Goal: Task Accomplishment & Management: Manage account settings

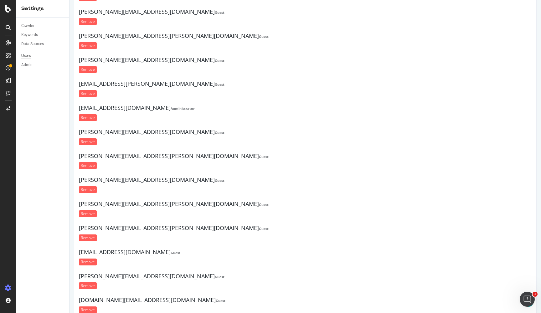
scroll to position [7100, 0]
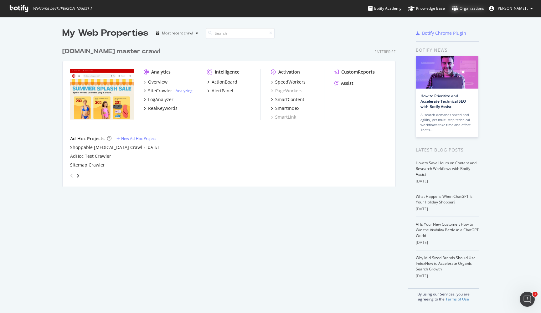
click at [484, 5] on div "Organizations" at bounding box center [468, 8] width 32 height 6
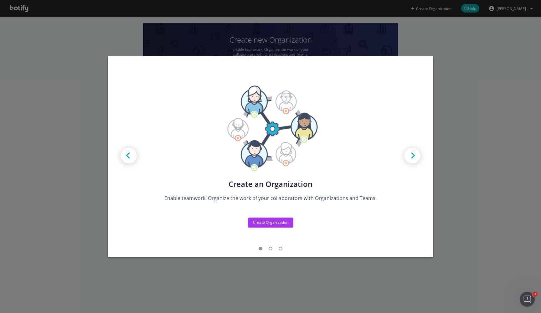
click at [504, 149] on div "Create new Projects for your Teams Create the exact model that matches your Org…" at bounding box center [270, 156] width 541 height 313
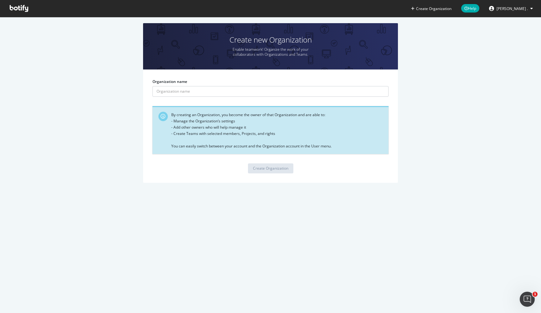
click at [521, 12] on button "[PERSON_NAME] ." at bounding box center [511, 8] width 54 height 10
click at [471, 111] on div "Create new Organization Enable teamwork! Organize the work of your collaborator…" at bounding box center [270, 106] width 522 height 166
click at [443, 9] on button "Create Organization" at bounding box center [431, 9] width 41 height 6
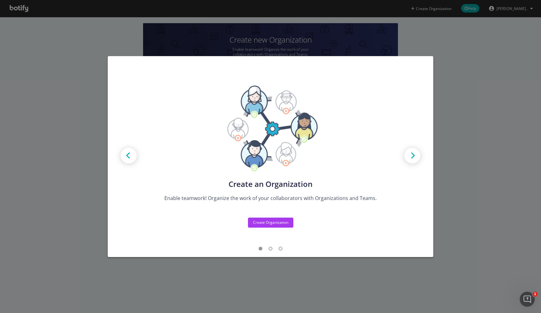
click at [417, 156] on img "modal" at bounding box center [412, 156] width 28 height 28
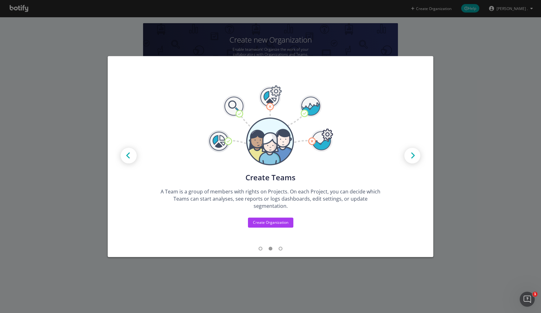
click at [417, 156] on img "modal" at bounding box center [412, 156] width 28 height 28
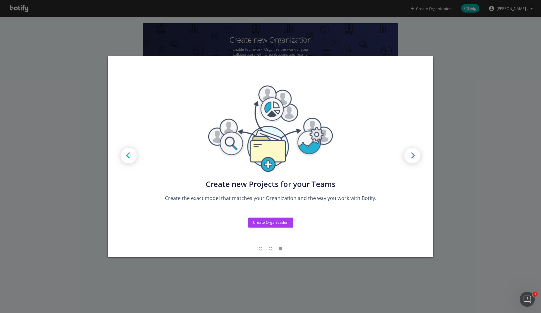
click at [487, 167] on div "Create new Projects for your Teams Create the exact model that matches your Org…" at bounding box center [270, 156] width 541 height 313
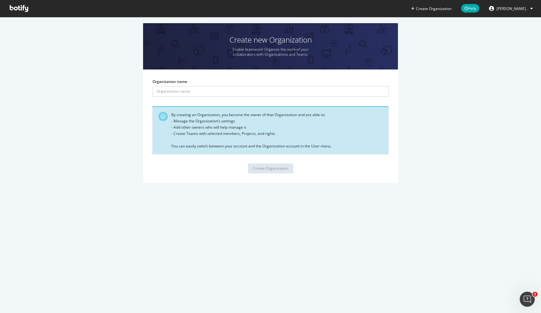
click at [19, 7] on icon at bounding box center [19, 8] width 18 height 7
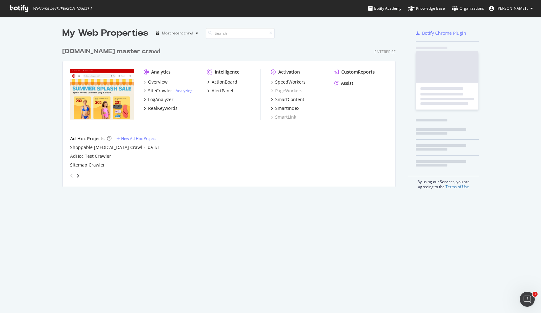
scroll to position [147, 338]
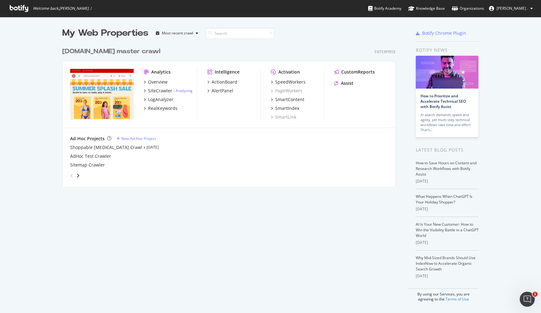
click at [531, 8] on icon at bounding box center [531, 9] width 3 height 4
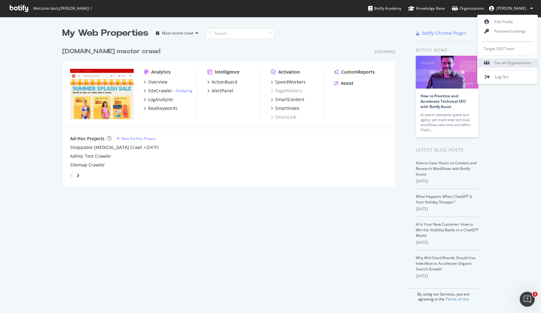
click at [504, 61] on div "See all Organizations" at bounding box center [507, 62] width 60 height 9
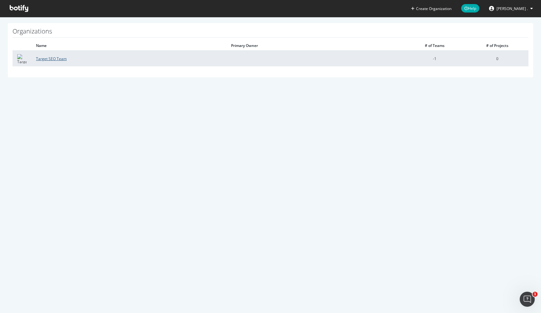
click at [55, 57] on link "Target SEO Team" at bounding box center [51, 58] width 31 height 5
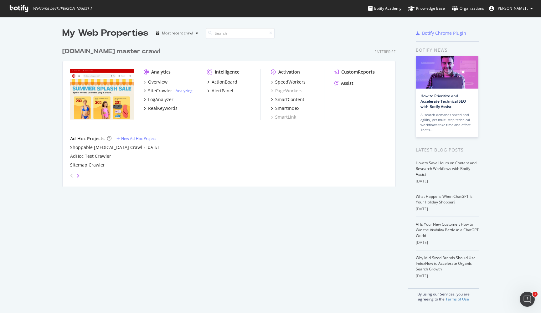
click at [78, 174] on icon "angle-right" at bounding box center [77, 175] width 3 height 5
click at [70, 175] on div "angle-left" at bounding box center [72, 176] width 8 height 10
click at [80, 172] on div "grid" at bounding box center [74, 176] width 13 height 10
click at [75, 178] on div "angle-left" at bounding box center [72, 176] width 8 height 10
click at [76, 177] on icon "angle-right" at bounding box center [77, 175] width 3 height 5
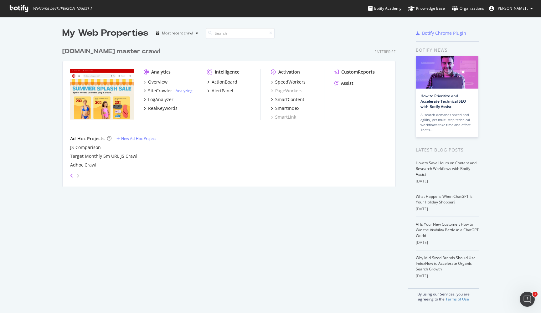
click at [71, 175] on icon "angle-left" at bounding box center [71, 175] width 3 height 5
click at [177, 35] on div "Most recent crawl" at bounding box center [177, 33] width 31 height 4
click at [231, 53] on div "target.com master crawl Enterprise" at bounding box center [228, 51] width 333 height 9
click at [389, 52] on div "Enterprise" at bounding box center [384, 51] width 21 height 5
click at [502, 281] on div "My Web Properties Most recent crawl target.com master crawl Enterprise Analytic…" at bounding box center [270, 164] width 541 height 295
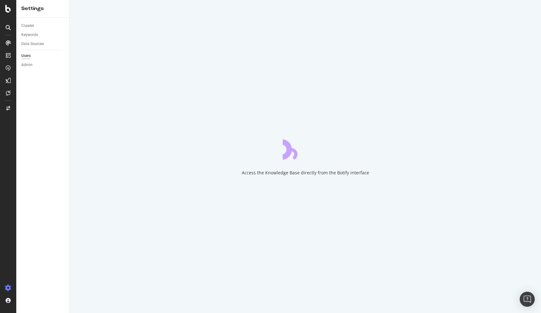
click at [199, 129] on div "Access the Knowledge Base directly from the Botify interface" at bounding box center [305, 156] width 471 height 313
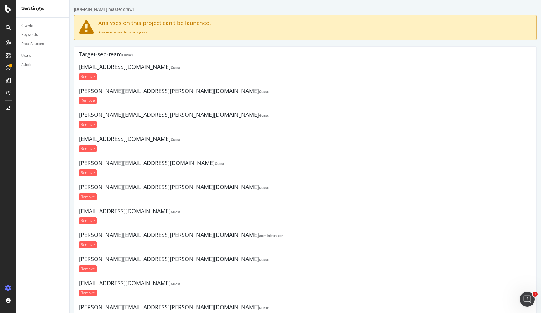
click at [104, 55] on h4 "Target-seo-team Owner" at bounding box center [305, 54] width 453 height 6
click at [27, 64] on div "Admin" at bounding box center [26, 65] width 11 height 7
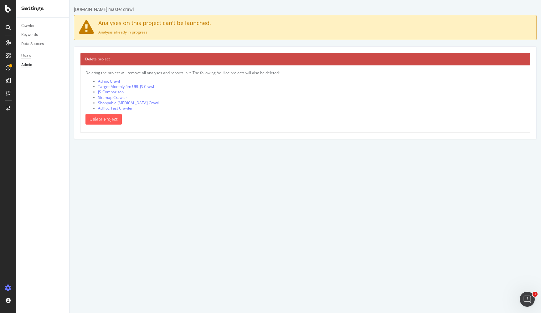
click at [28, 56] on div "Users" at bounding box center [25, 56] width 9 height 7
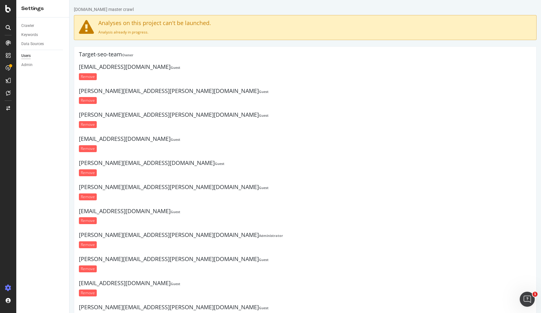
click at [10, 25] on icon at bounding box center [8, 27] width 5 height 5
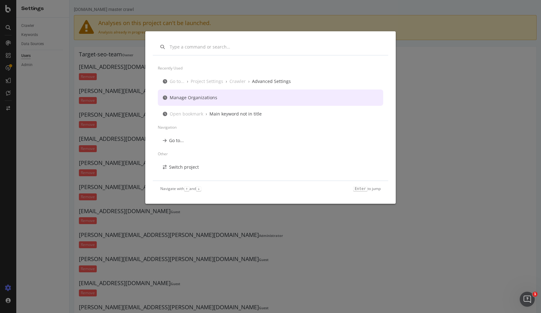
click at [185, 99] on div "Manage Organizations" at bounding box center [194, 98] width 48 height 6
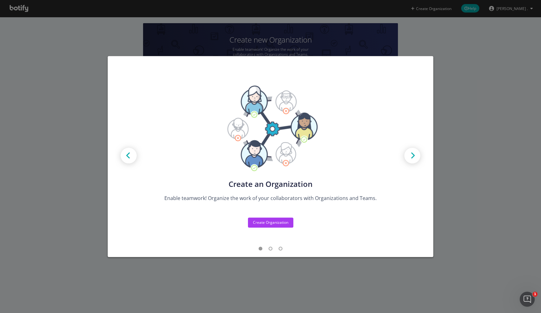
click at [490, 182] on div "Create new Projects for your Teams Create the exact model that matches your Org…" at bounding box center [270, 156] width 541 height 313
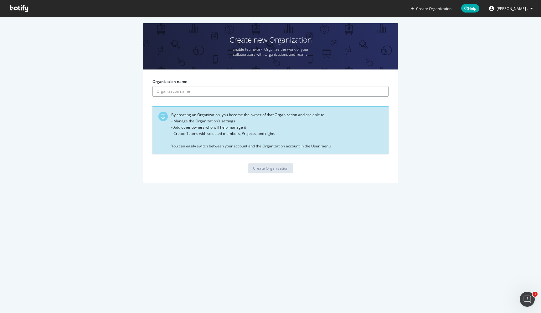
click at [226, 94] on input "Organization name" at bounding box center [270, 91] width 236 height 11
type input "T"
click at [529, 10] on button "[PERSON_NAME] ." at bounding box center [511, 8] width 54 height 10
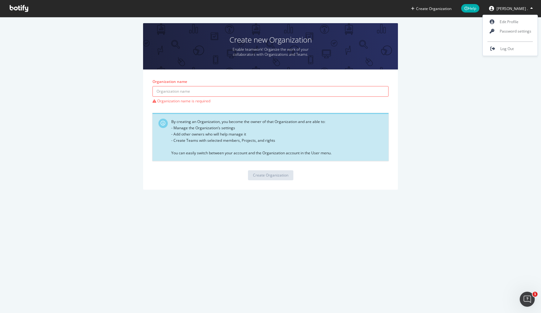
click at [11, 4] on span at bounding box center [19, 8] width 28 height 17
click at [15, 7] on icon at bounding box center [19, 8] width 18 height 7
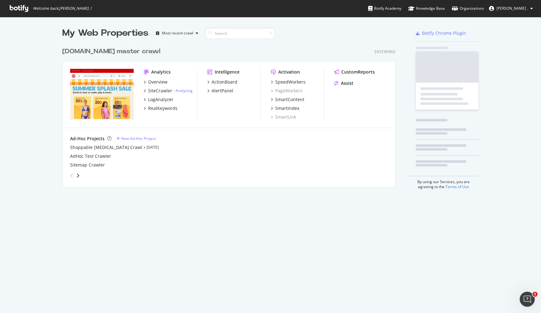
scroll to position [313, 541]
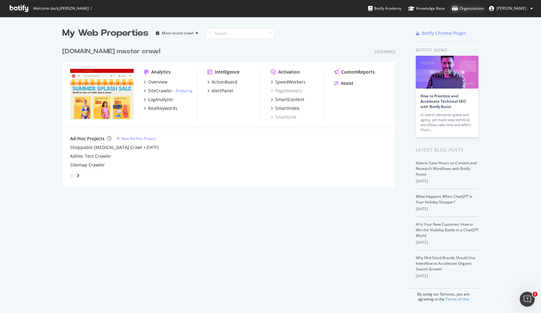
click at [484, 8] on div "Organizations" at bounding box center [468, 8] width 32 height 6
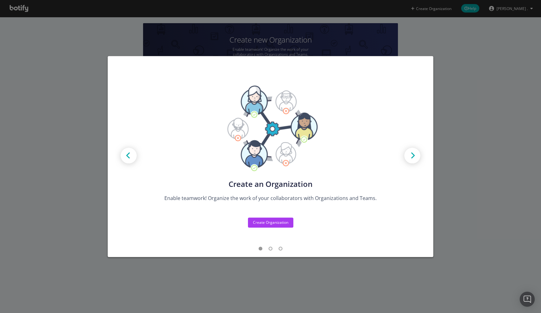
click at [451, 181] on div "Create new Projects for your Teams Create the exact model that matches your Org…" at bounding box center [270, 156] width 541 height 313
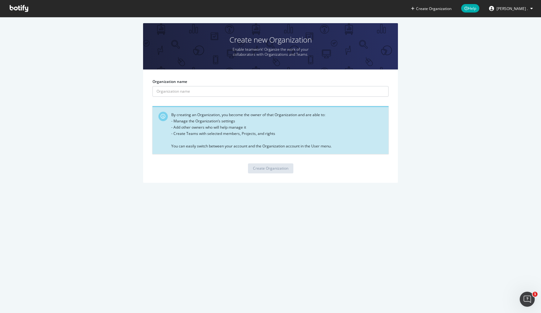
click at [532, 5] on button "[PERSON_NAME] ." at bounding box center [511, 8] width 54 height 10
click at [515, 139] on div "Create new Organization Enable teamwork! Organize the work of your collaborator…" at bounding box center [270, 106] width 522 height 166
click at [17, 8] on icon at bounding box center [19, 8] width 18 height 7
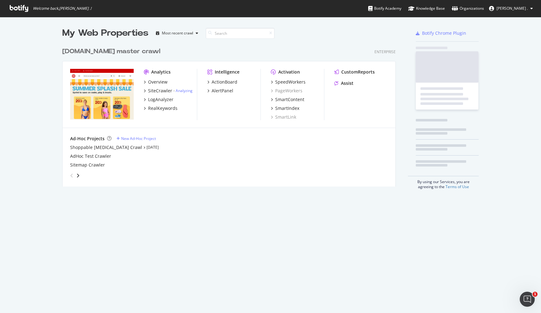
scroll to position [313, 541]
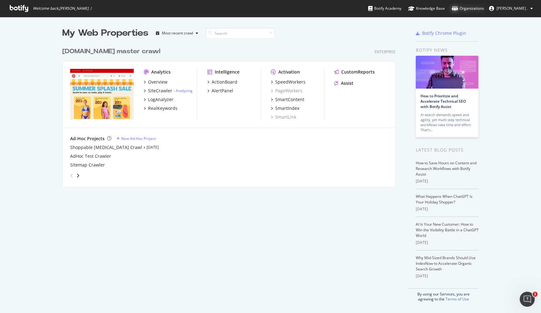
click at [484, 9] on div "Organizations" at bounding box center [468, 8] width 32 height 6
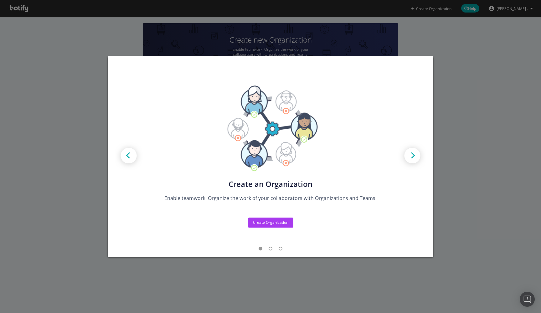
click at [505, 124] on div "Create new Projects for your Teams Create the exact model that matches your Org…" at bounding box center [270, 156] width 541 height 313
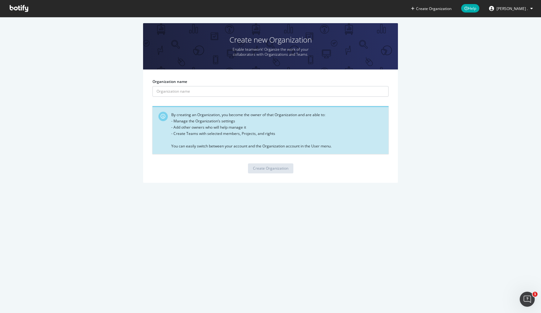
click at [19, 8] on icon at bounding box center [19, 8] width 18 height 7
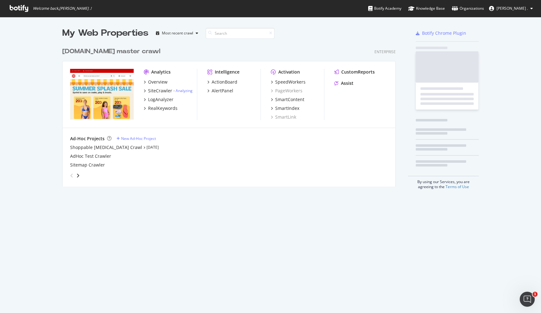
scroll to position [147, 338]
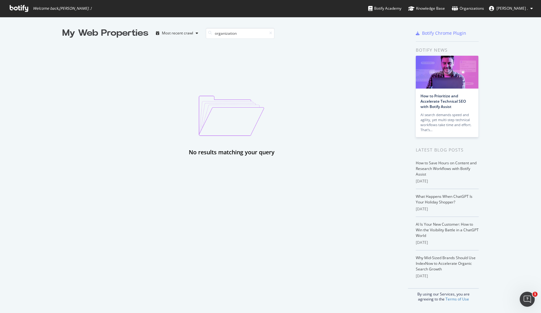
type input "organization"
click at [270, 34] on icon at bounding box center [270, 33] width 3 height 4
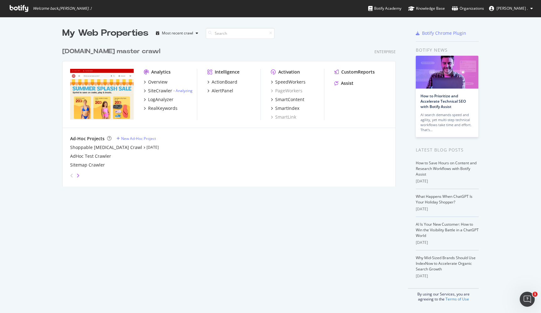
click at [78, 176] on icon "angle-right" at bounding box center [77, 175] width 3 height 5
click at [72, 174] on icon "angle-left" at bounding box center [71, 175] width 3 height 5
click at [81, 175] on div "grid" at bounding box center [228, 174] width 320 height 13
click at [78, 175] on icon "angle-right" at bounding box center [77, 175] width 3 height 5
click at [18, 5] on icon at bounding box center [19, 8] width 18 height 7
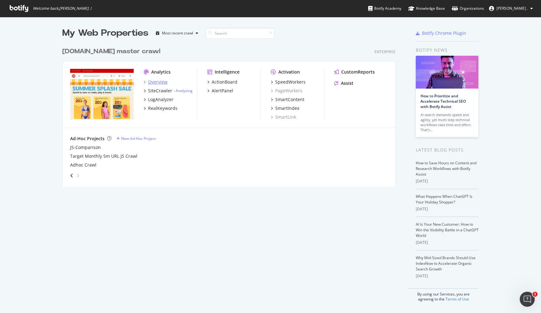
click at [154, 80] on div "Overview" at bounding box center [157, 82] width 19 height 6
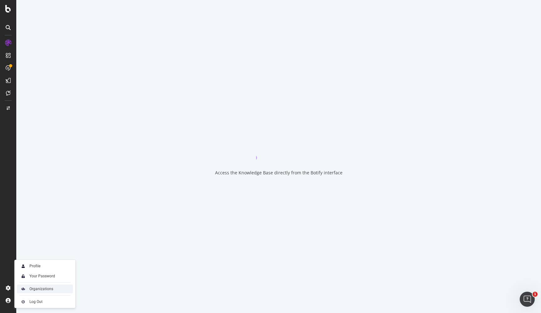
click at [36, 289] on div "Organizations" at bounding box center [41, 288] width 24 height 5
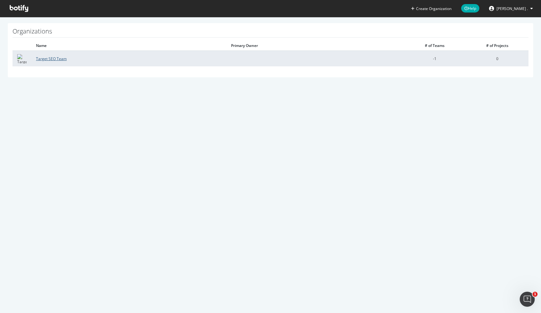
click at [44, 59] on link "Target SEO Team" at bounding box center [51, 58] width 31 height 5
